Goal: Task Accomplishment & Management: Use online tool/utility

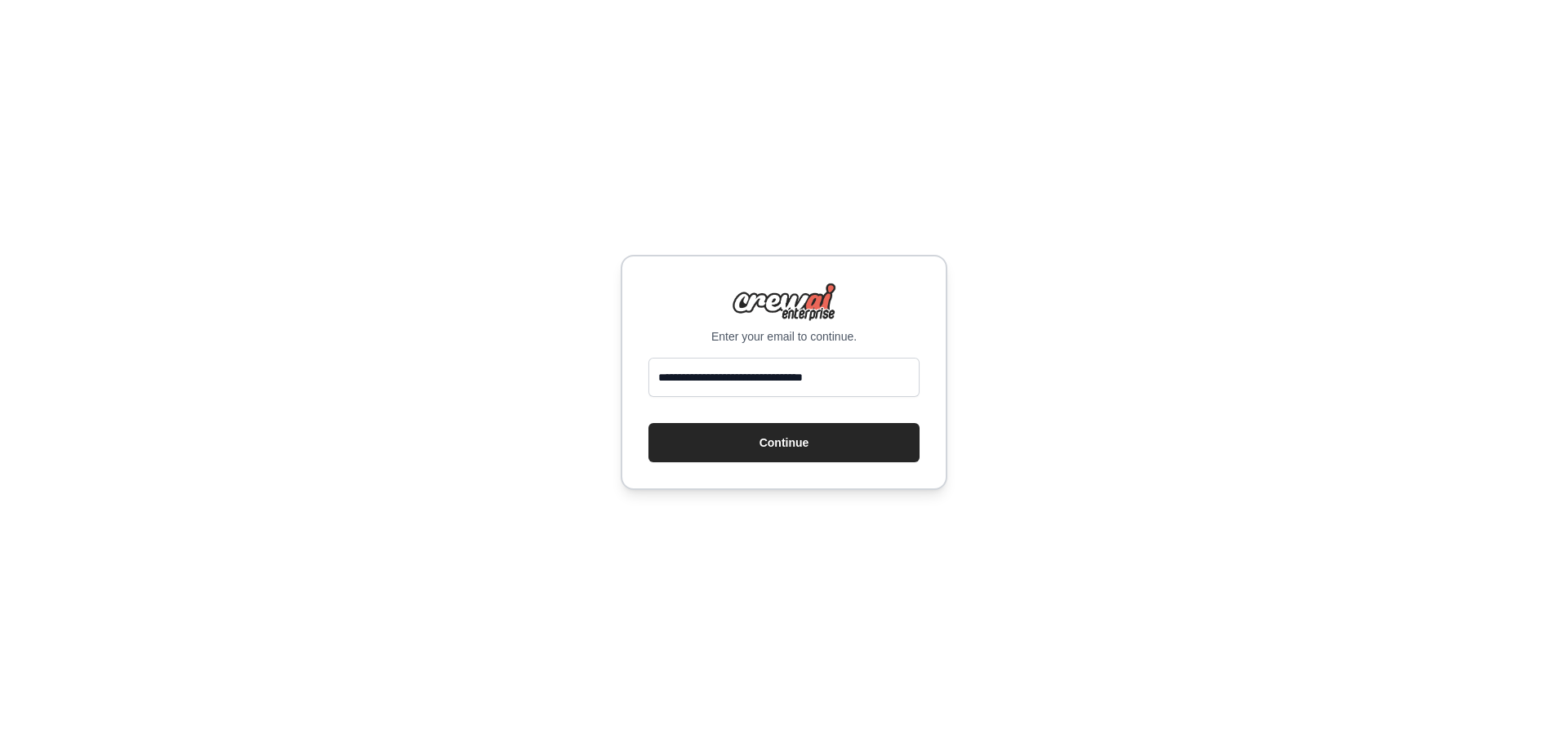
drag, startPoint x: 881, startPoint y: 376, endPoint x: 439, endPoint y: 372, distance: 442.0
click at [439, 372] on div "**********" at bounding box center [784, 372] width 1568 height 744
type input "**********"
click at [681, 456] on button "Continue" at bounding box center [784, 442] width 271 height 39
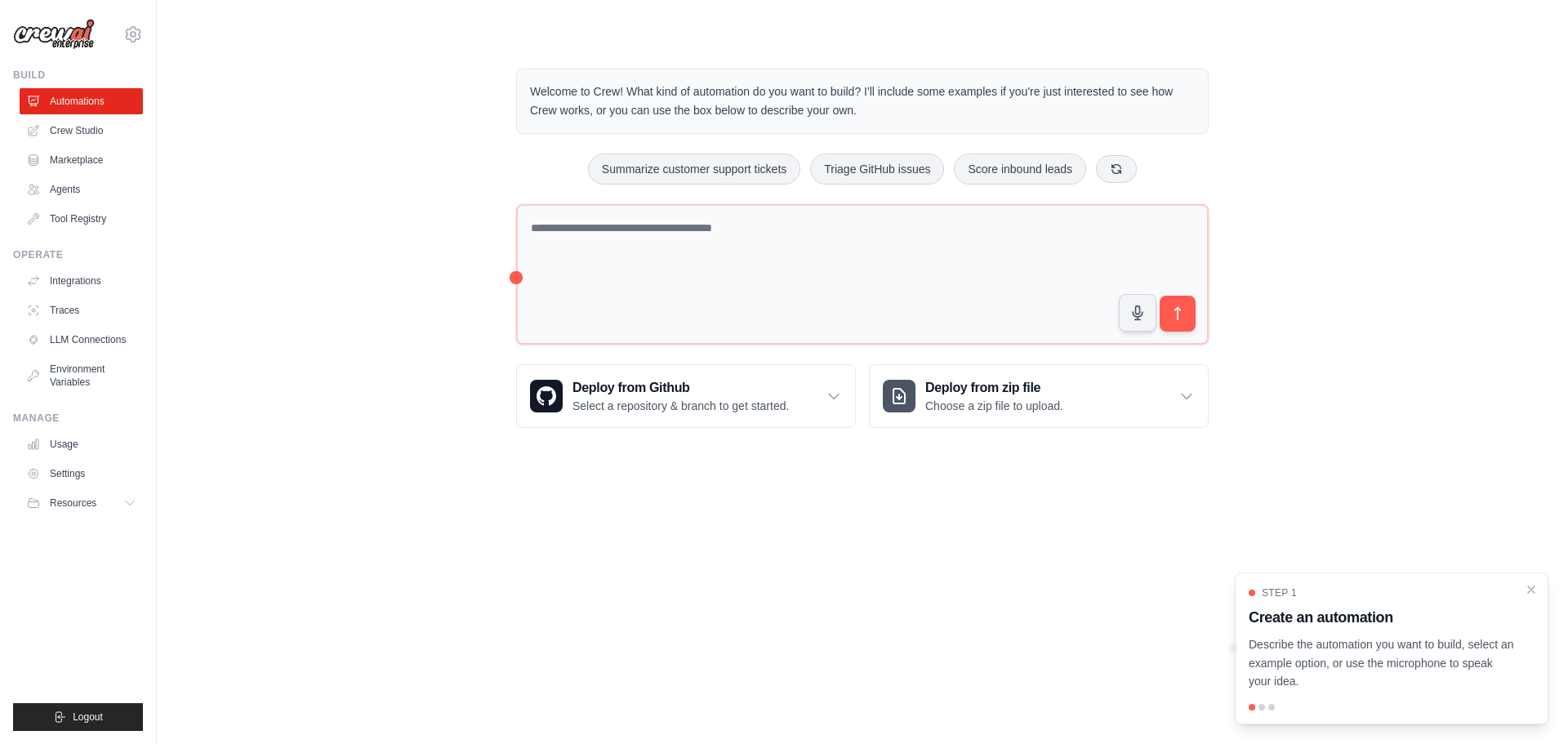
click at [394, 512] on body "[EMAIL_ADDRESS][DOMAIN_NAME] Settings Build Automations Crew Studio" at bounding box center [784, 372] width 1568 height 744
click at [1531, 593] on icon "Close walkthrough" at bounding box center [1531, 589] width 14 height 14
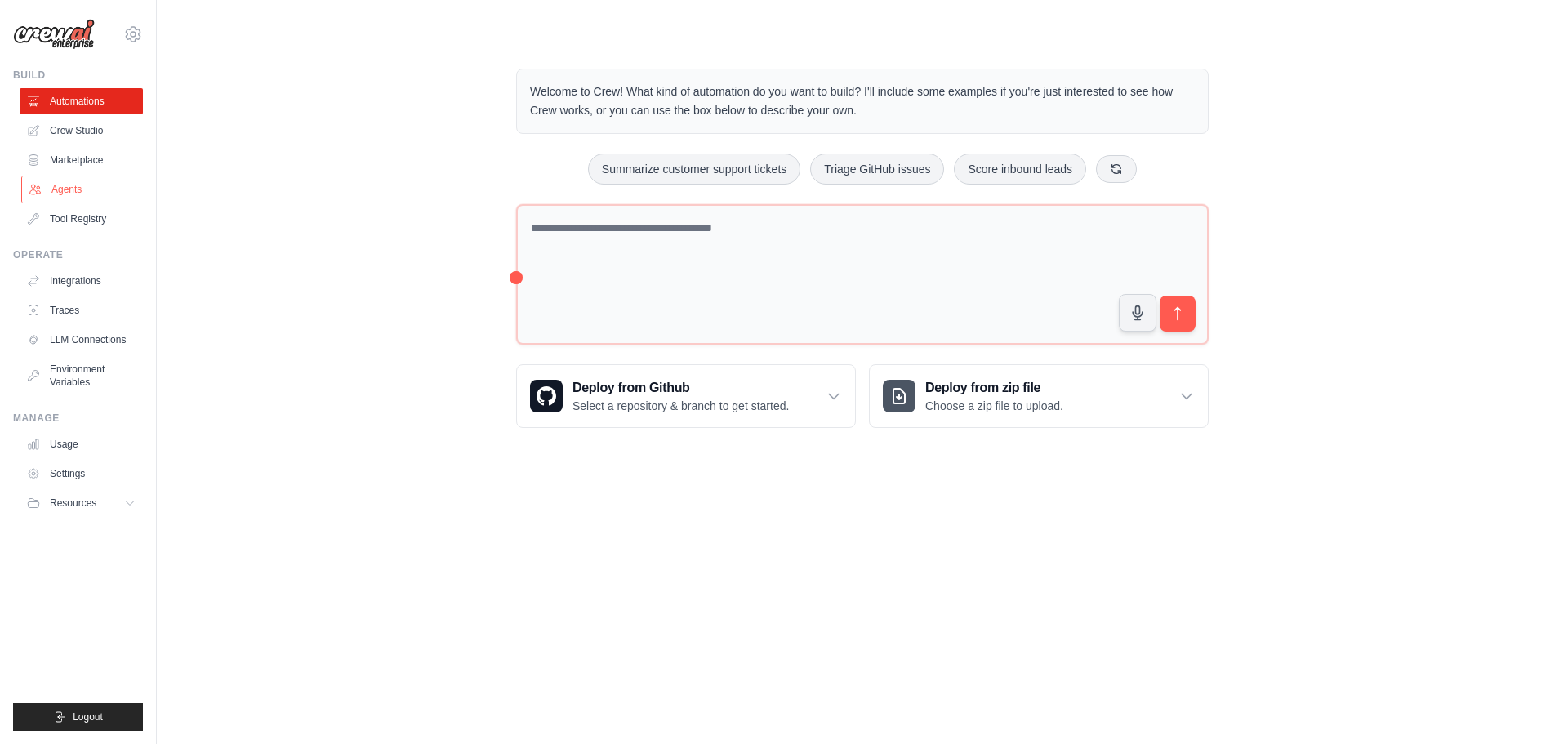
click at [58, 182] on link "Agents" at bounding box center [82, 189] width 123 height 26
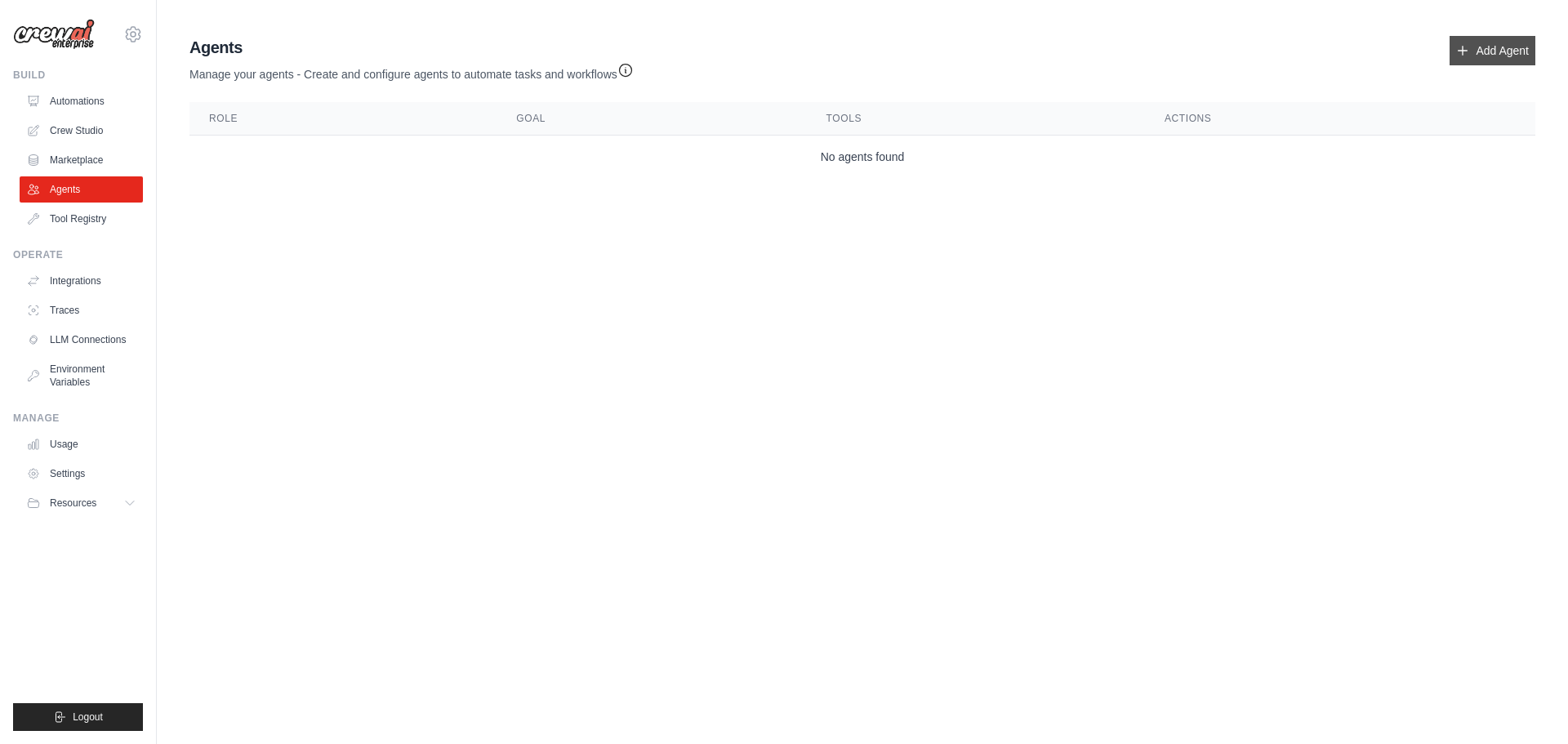
click at [1497, 43] on link "Add Agent" at bounding box center [1492, 51] width 86 height 30
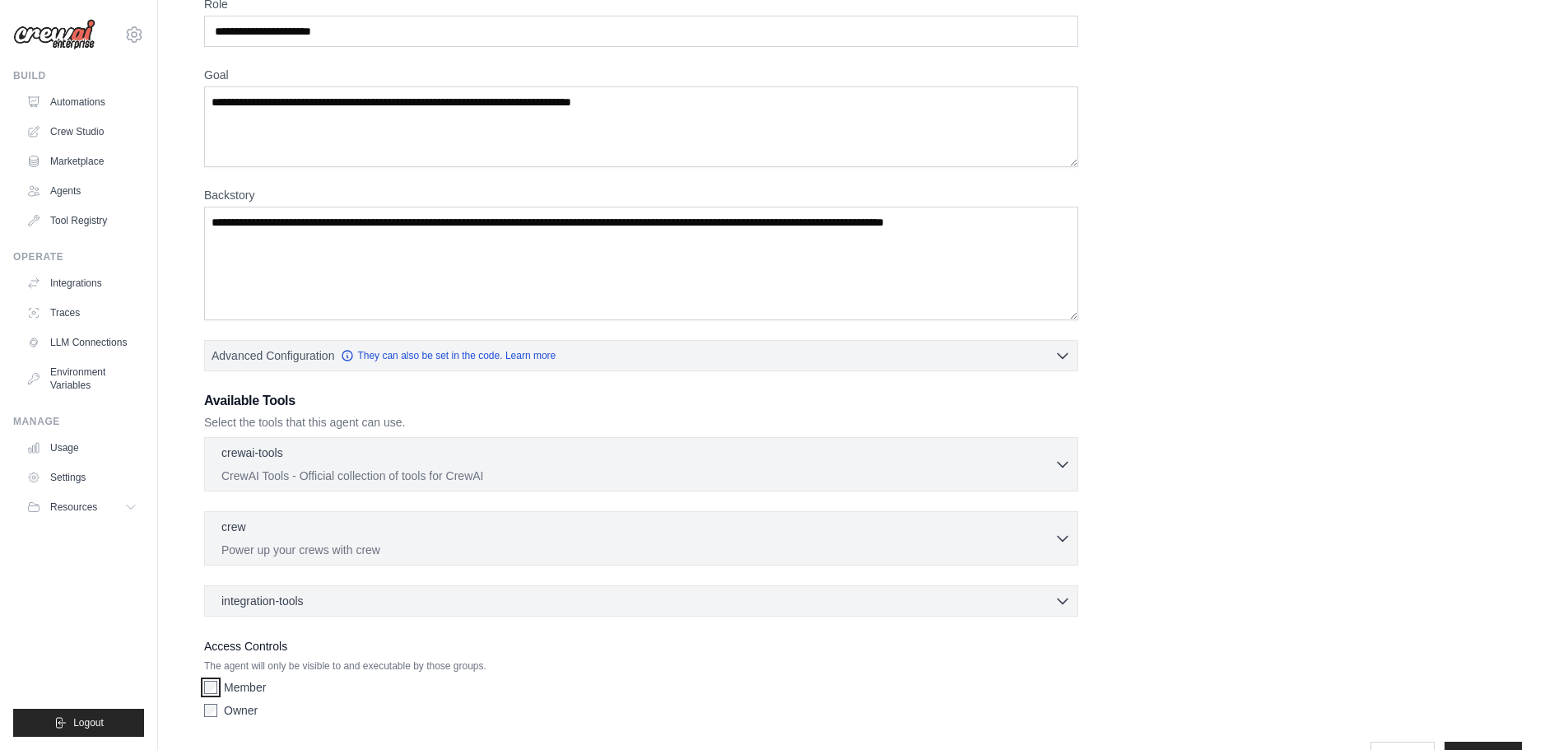
scroll to position [133, 0]
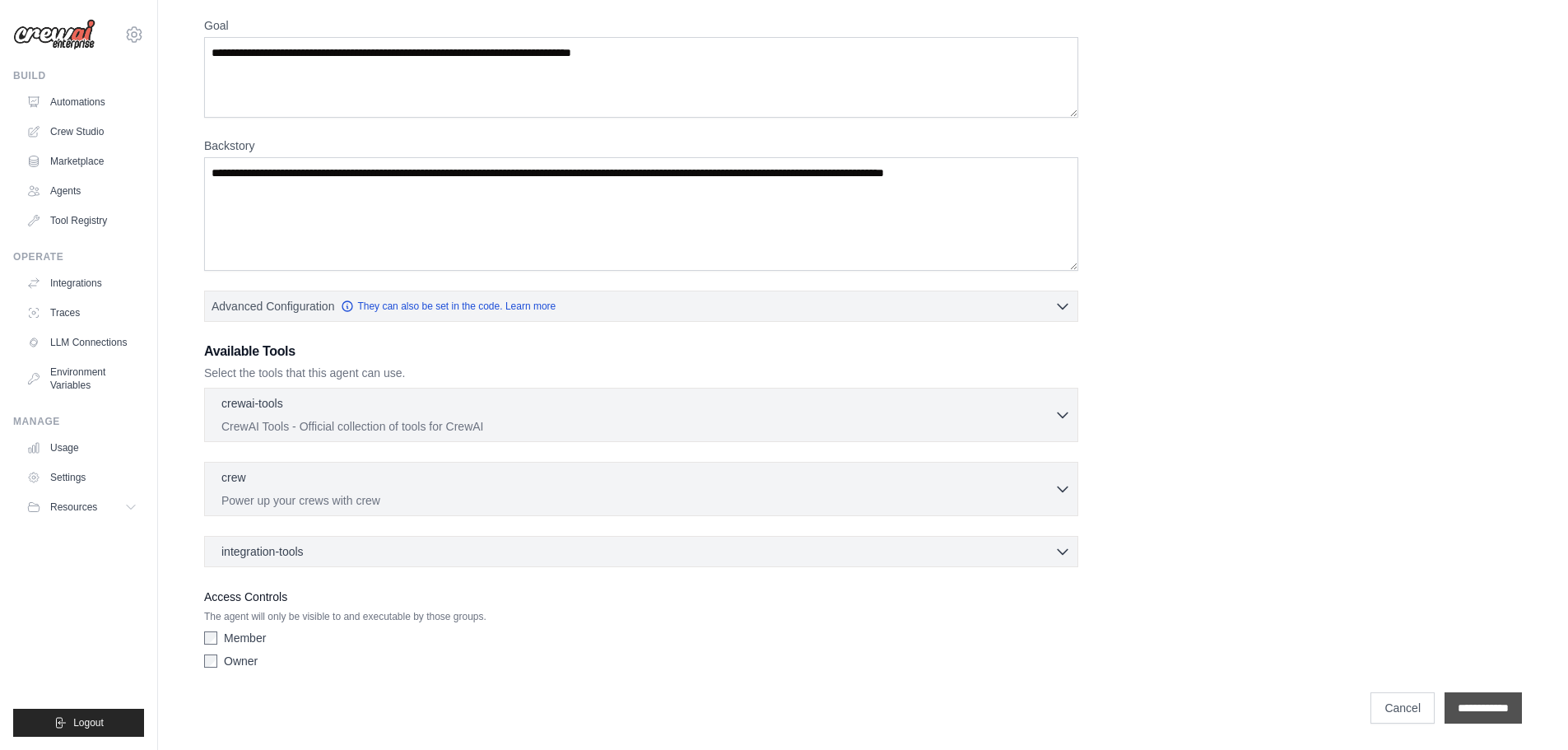
click at [1462, 714] on input "**********" at bounding box center [1483, 708] width 77 height 31
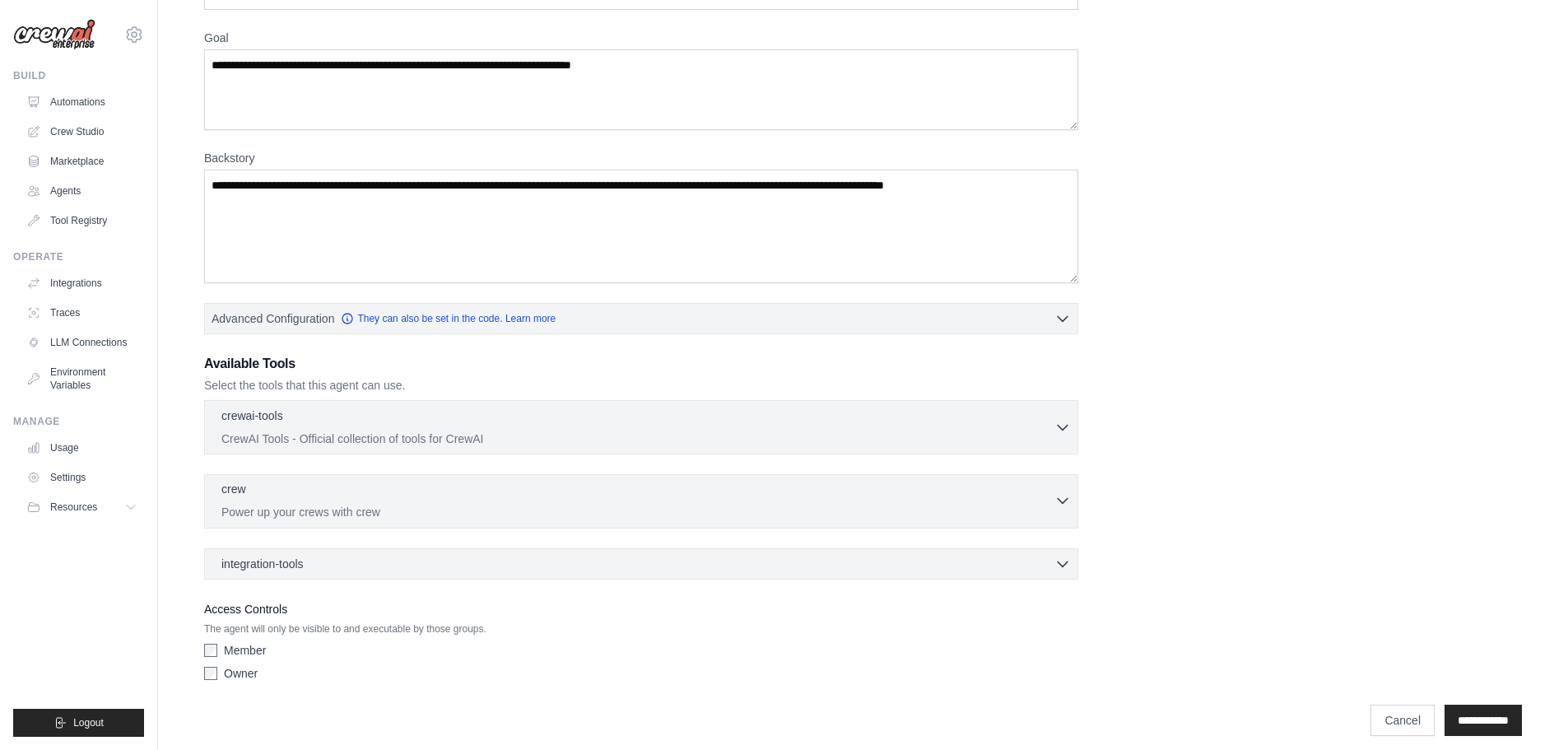
scroll to position [247, 0]
click at [723, 319] on button "Advanced Configuration They can also be set in the code. Learn more" at bounding box center [641, 317] width 873 height 30
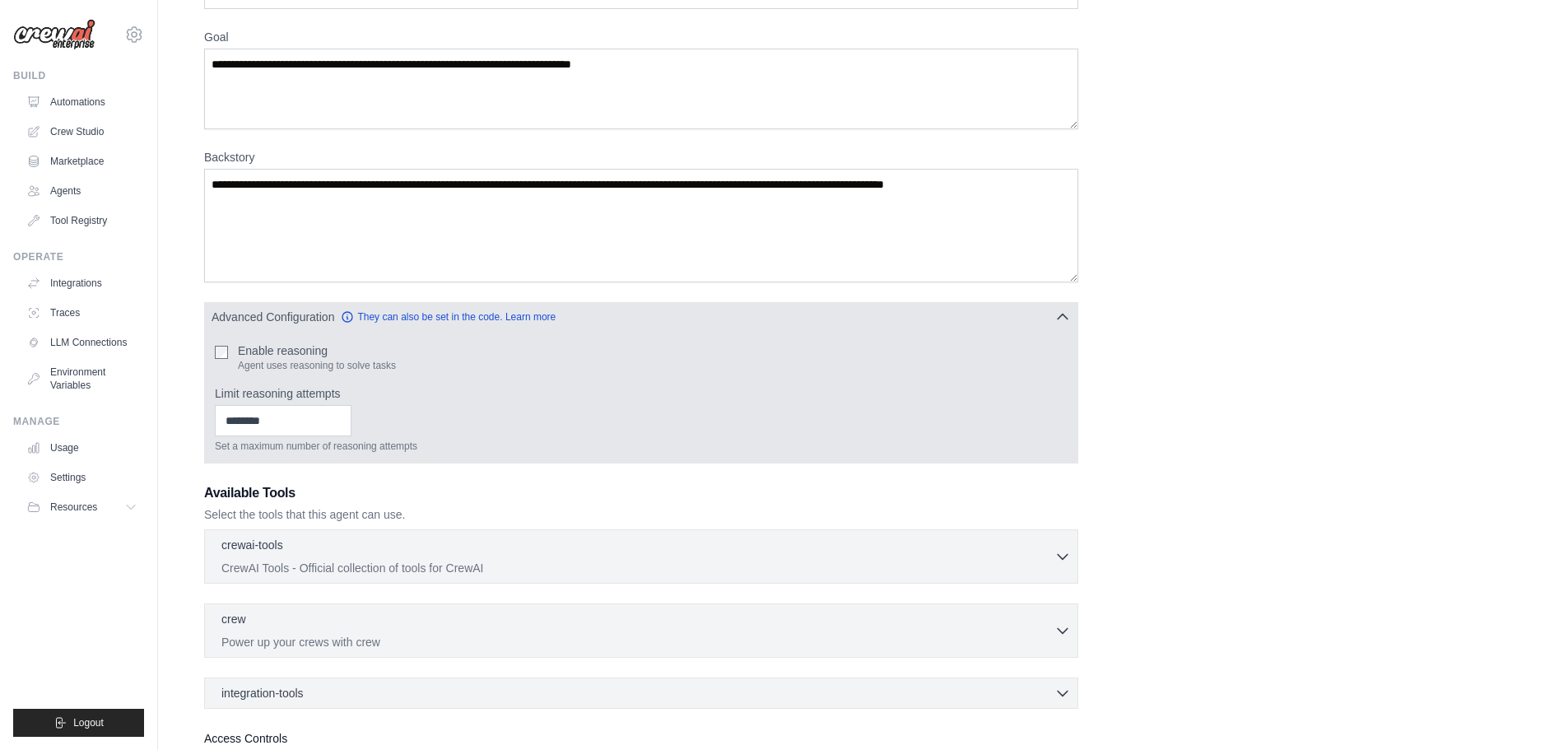
click at [723, 319] on button "Advanced Configuration They can also be set in the code. Learn more" at bounding box center [641, 317] width 873 height 30
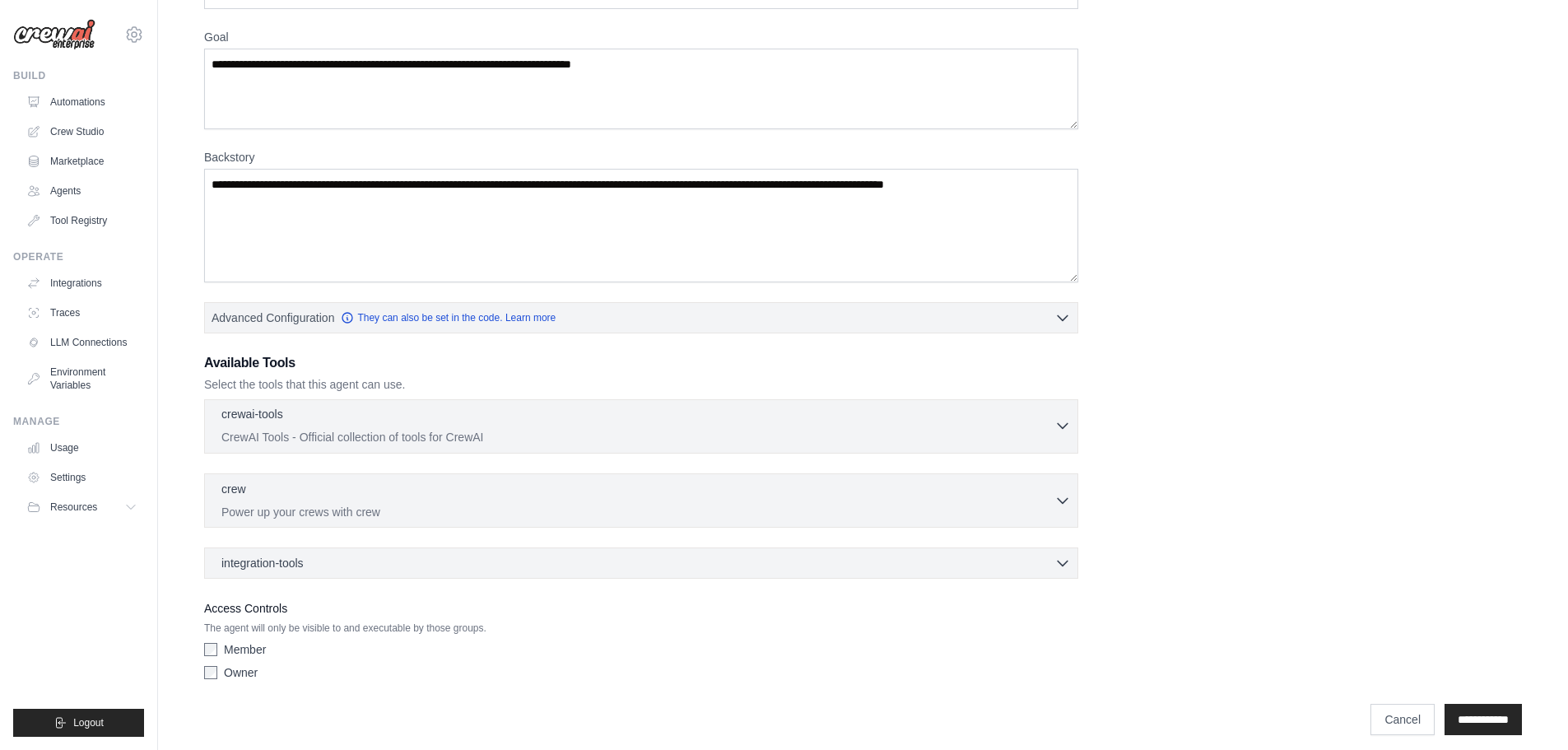
click at [321, 435] on p "CrewAI Tools - Official collection of tools for CrewAI" at bounding box center [638, 437] width 833 height 16
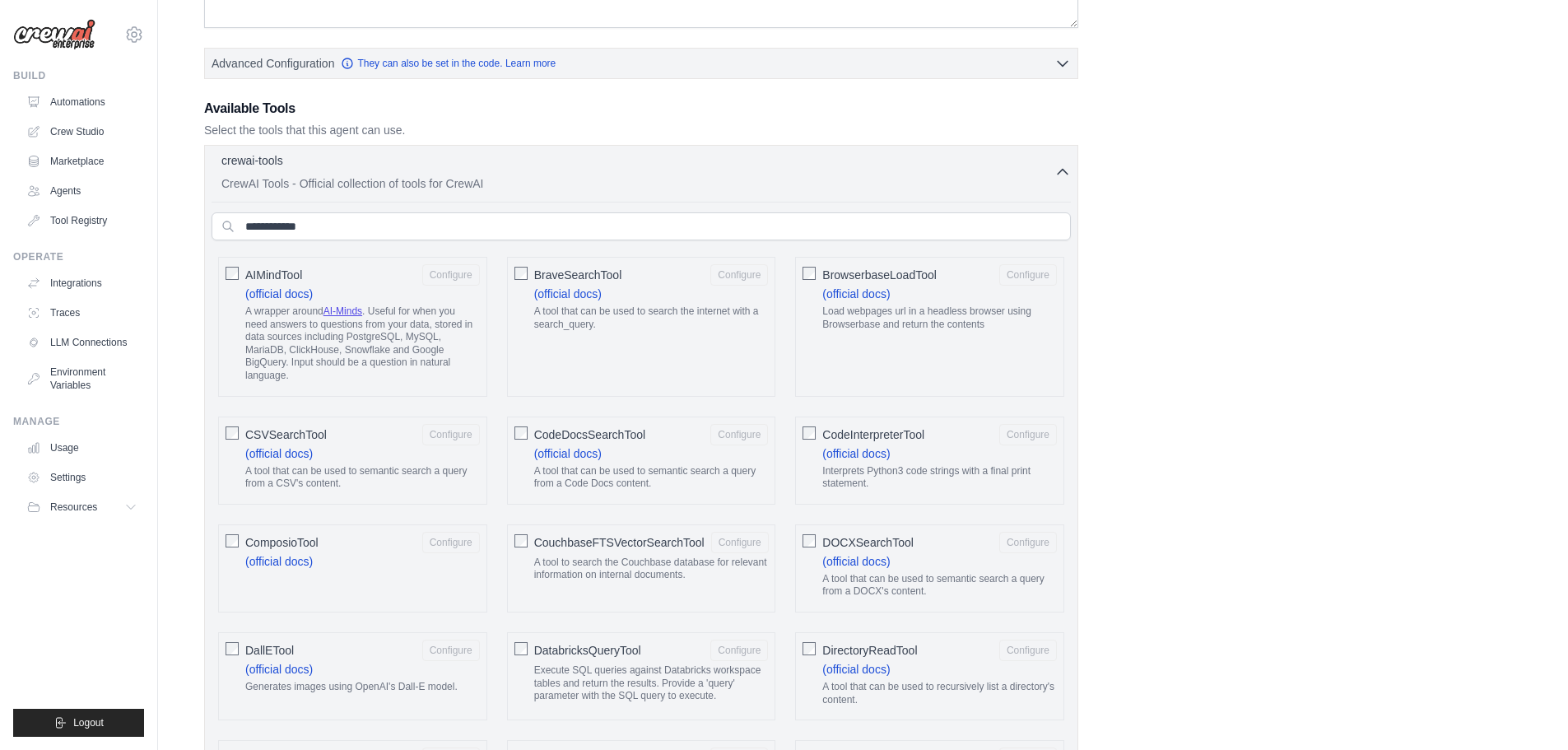
scroll to position [494, 0]
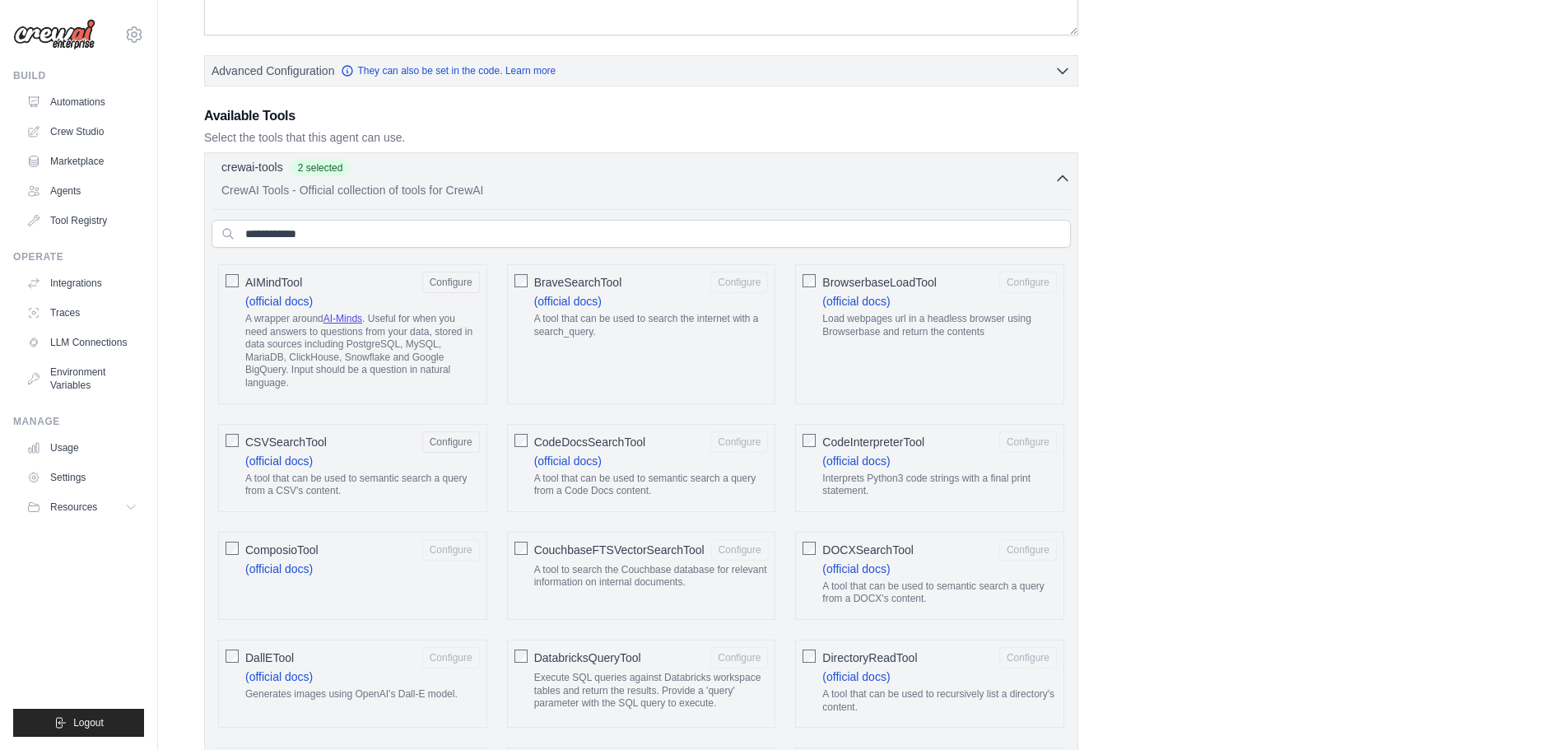
click at [1061, 175] on icon "button" at bounding box center [1062, 179] width 16 height 16
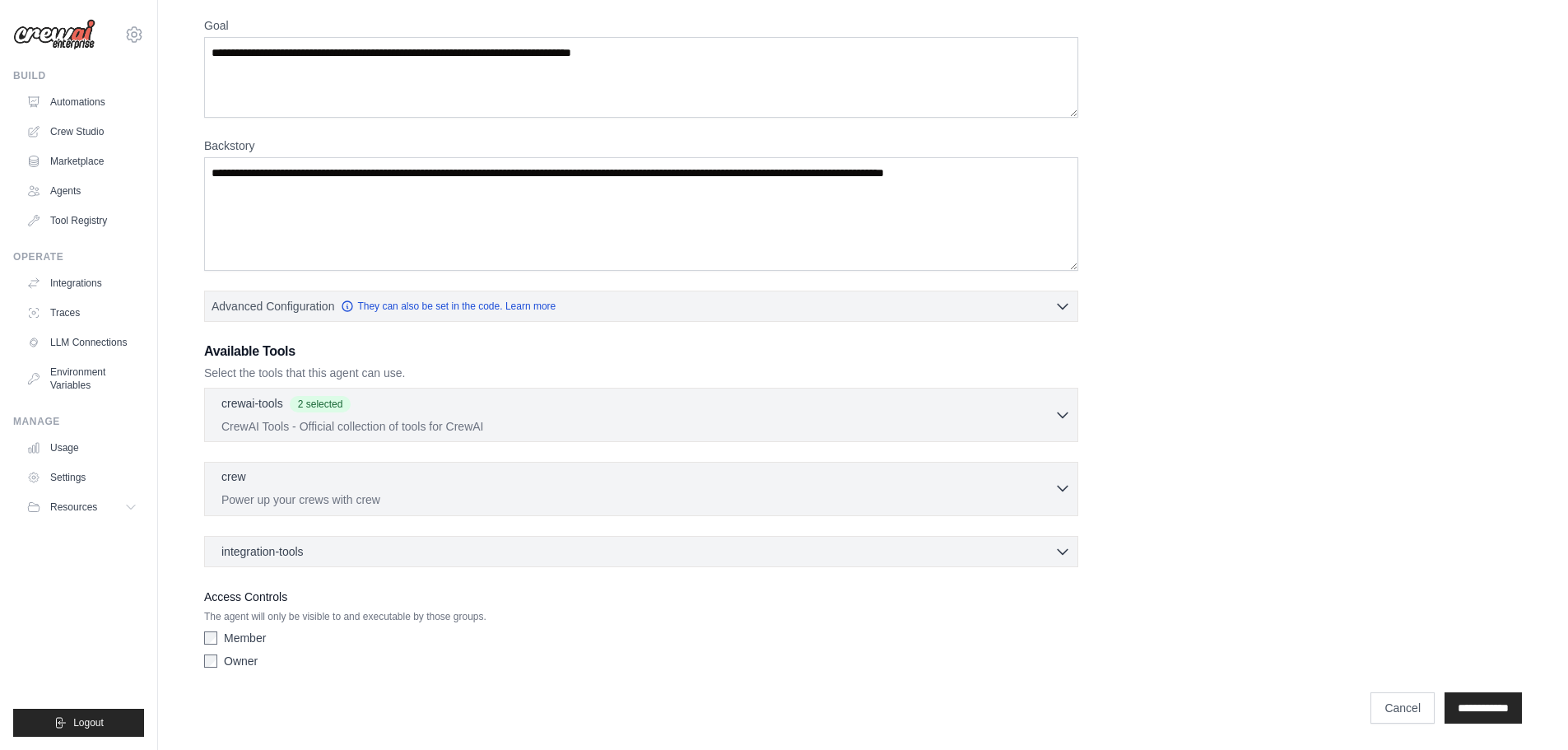
click at [365, 502] on p "Power up your crews with crew" at bounding box center [638, 499] width 833 height 16
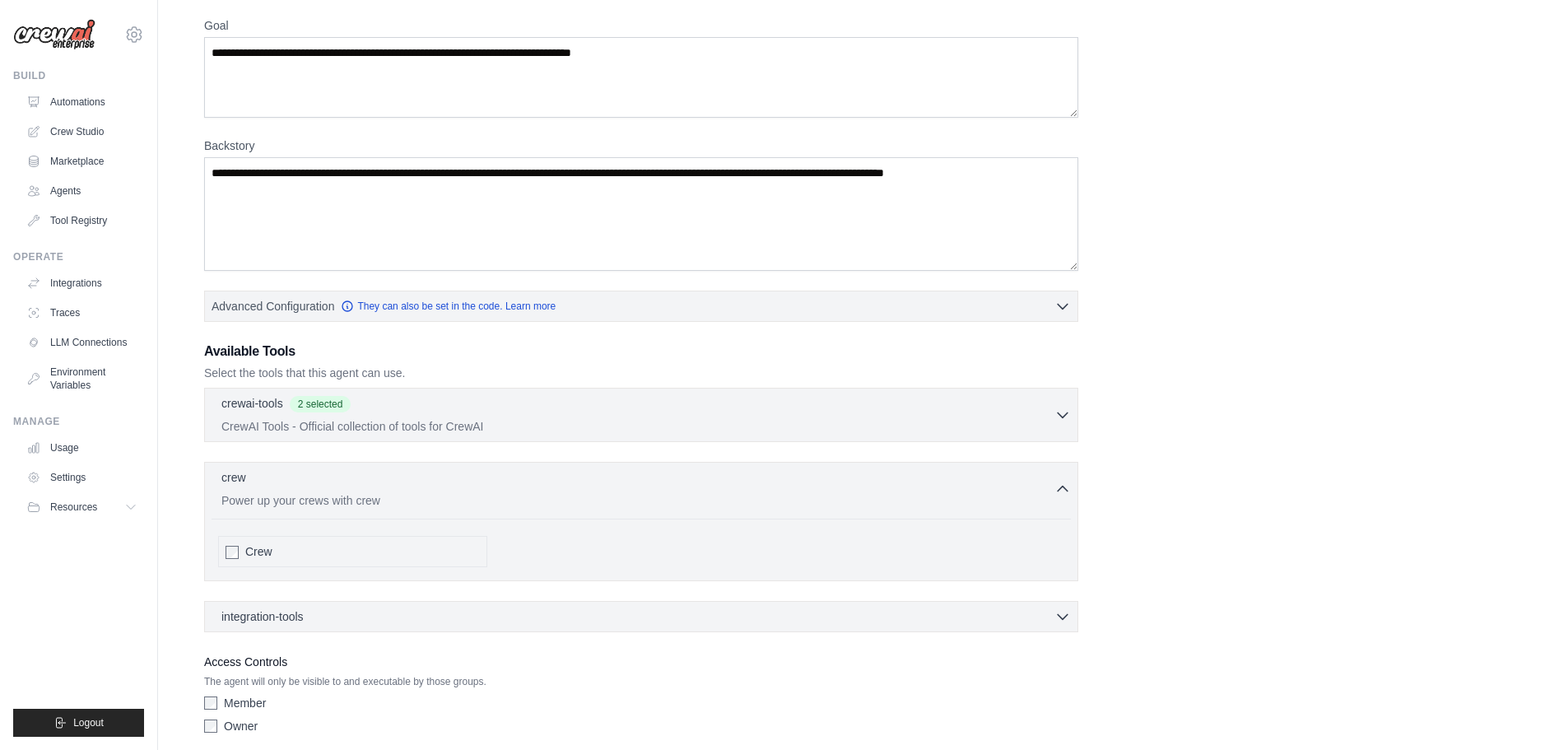
click at [225, 557] on div "Crew" at bounding box center [352, 551] width 269 height 31
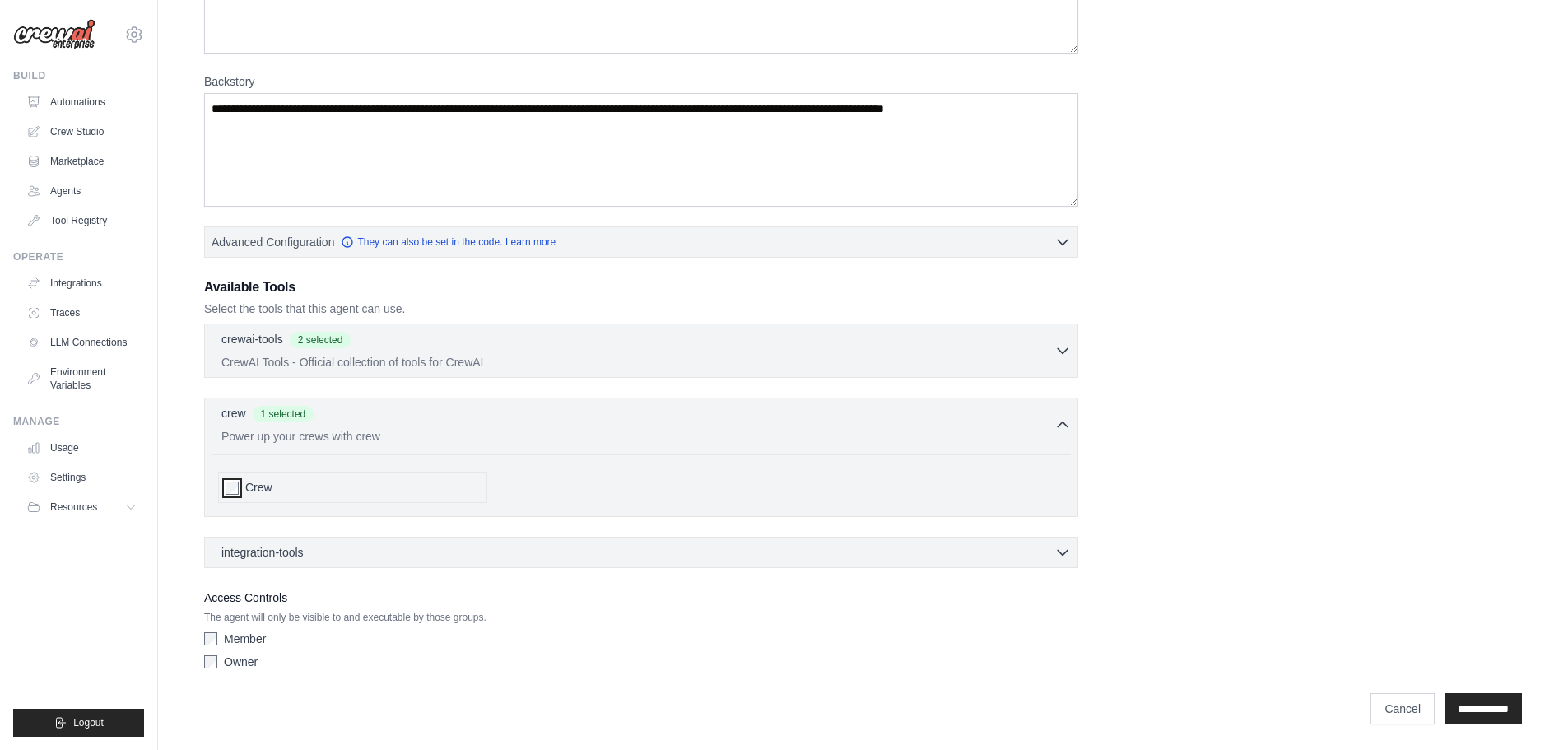
scroll to position [324, 0]
click at [1471, 714] on input "**********" at bounding box center [1483, 708] width 77 height 31
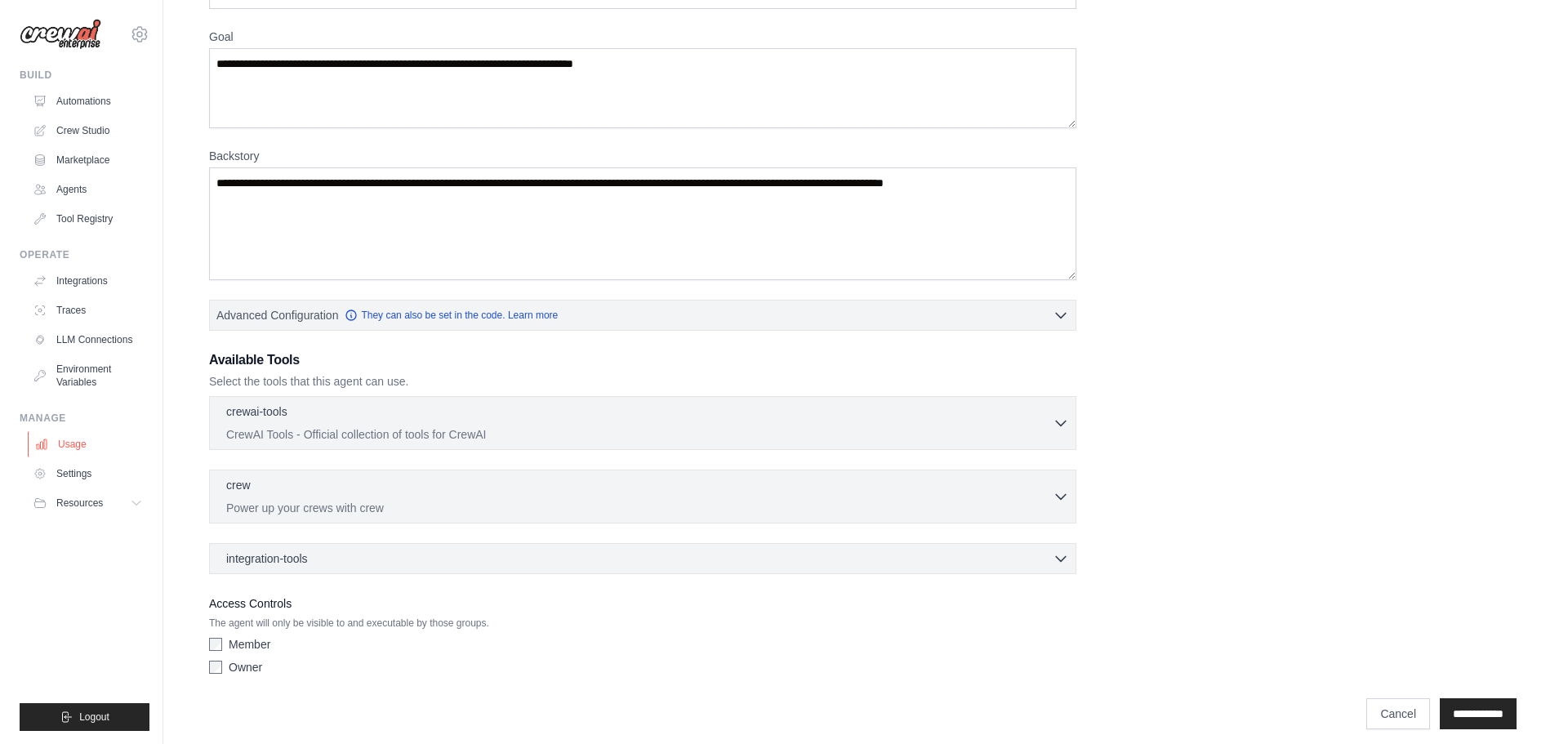
scroll to position [0, 0]
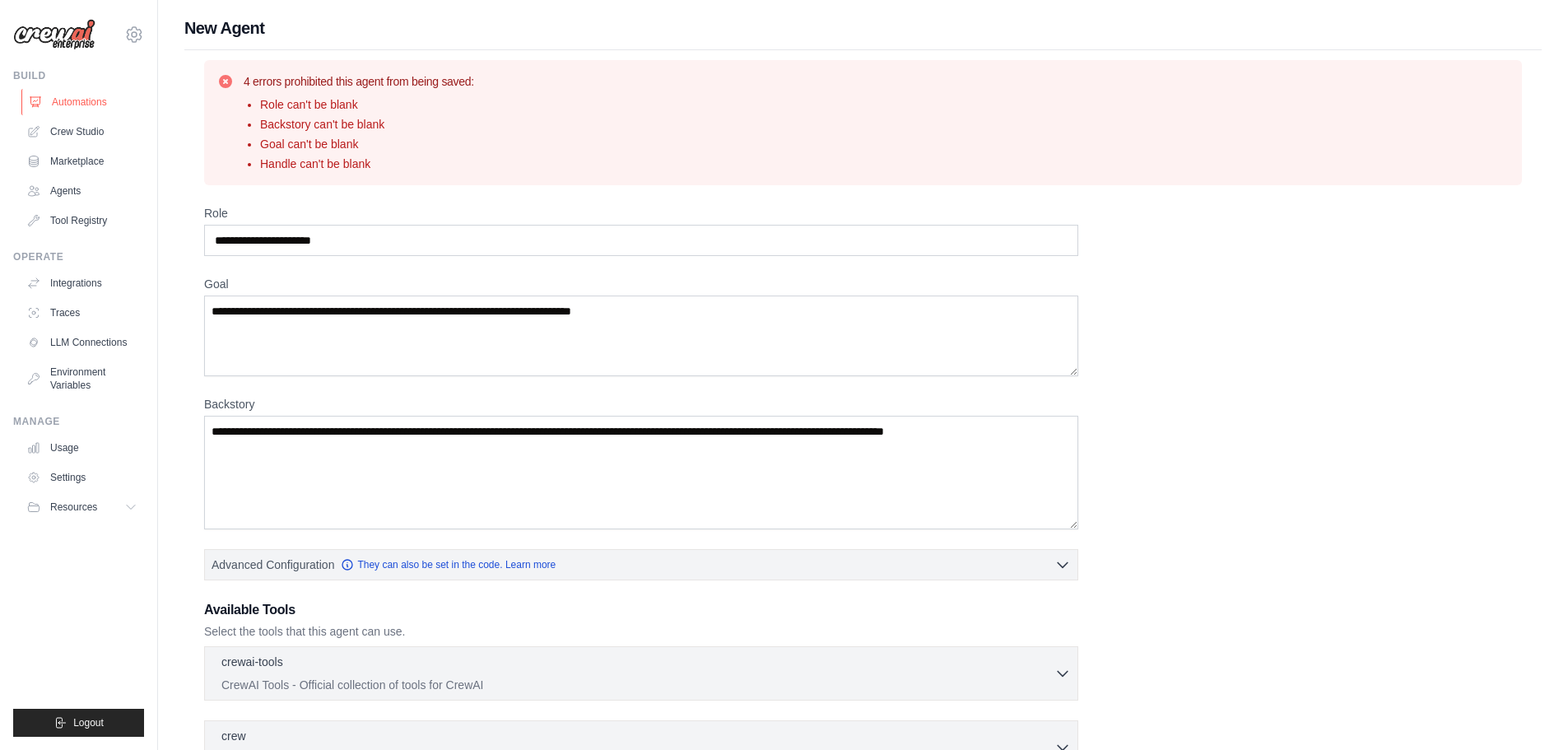
click at [66, 104] on link "Automations" at bounding box center [83, 102] width 124 height 26
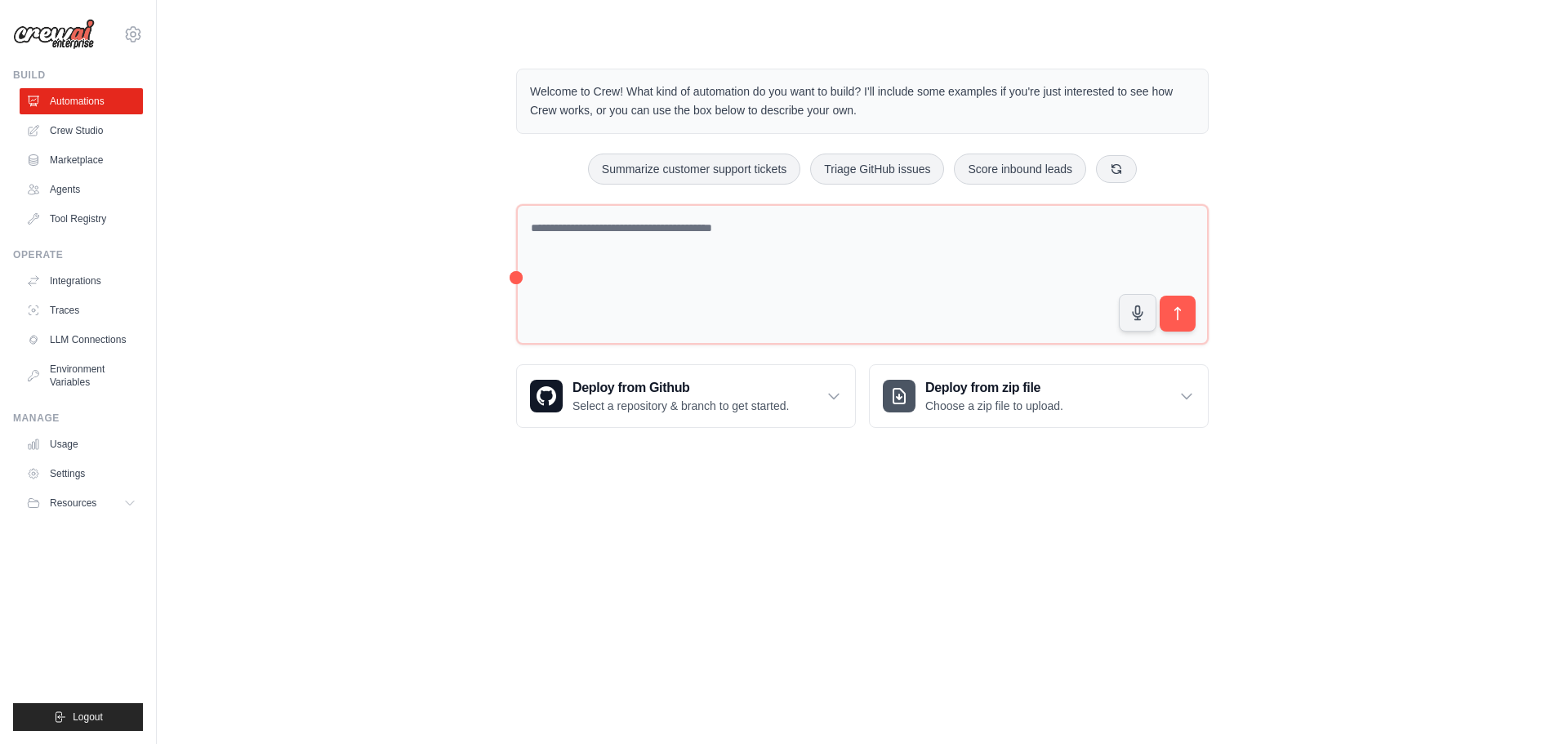
click at [364, 410] on div "Welcome to Crew! What kind of automation do you want to build? I'll include som…" at bounding box center [861, 248] width 1358 height 411
